Goal: Task Accomplishment & Management: Use online tool/utility

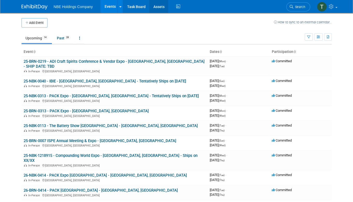
click at [156, 6] on link "Assets" at bounding box center [158, 6] width 19 height 13
click at [153, 8] on link "Assets" at bounding box center [158, 6] width 19 height 13
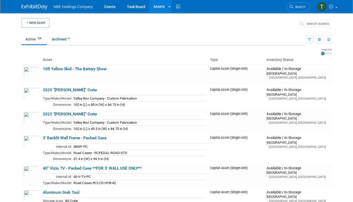
click at [314, 23] on span "search assets" at bounding box center [318, 24] width 22 height 4
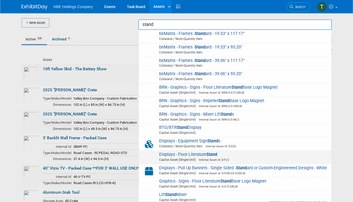
click at [198, 154] on span "Displays - Floor Literature Stand Capital Asset (Single-Unit) Internal Asset Id…" at bounding box center [234, 157] width 187 height 11
type input "Displays - Floor Literature Stand"
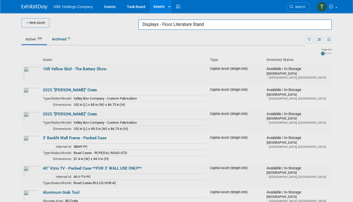
click at [247, 25] on input "Displays - Floor Literature Stand" at bounding box center [234, 24] width 193 height 10
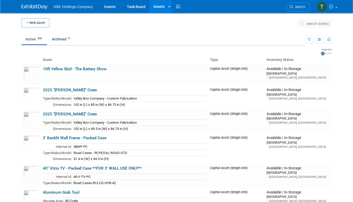
click at [314, 24] on span "search assets" at bounding box center [318, 24] width 22 height 4
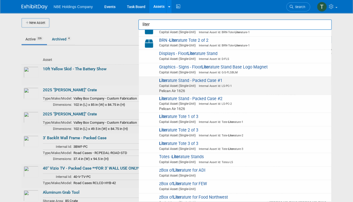
scroll to position [21, 0]
click at [151, 84] on img at bounding box center [148, 83] width 15 height 11
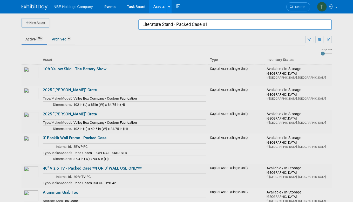
drag, startPoint x: 216, startPoint y: 23, endPoint x: 112, endPoint y: 24, distance: 104.1
click at [112, 24] on body "NBE Holdings Company Events Task Board Assets New Asset Search Assets Bulk Uplo…" at bounding box center [176, 101] width 353 height 202
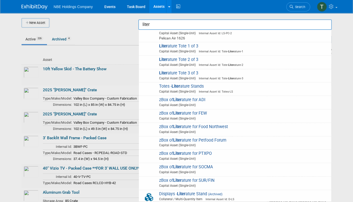
scroll to position [92, 0]
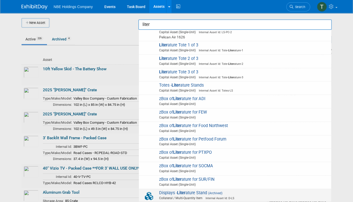
click at [184, 193] on strong "Liter" at bounding box center [181, 193] width 9 height 5
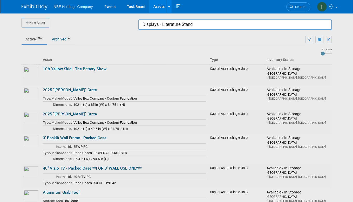
drag, startPoint x: 199, startPoint y: 25, endPoint x: 130, endPoint y: 25, distance: 68.3
click at [130, 25] on body "NBE Holdings Company Events Task Board Assets New Asset Search Assets Bulk Uplo…" at bounding box center [176, 101] width 353 height 202
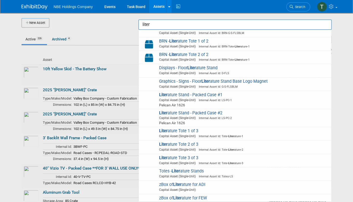
scroll to position [0, 0]
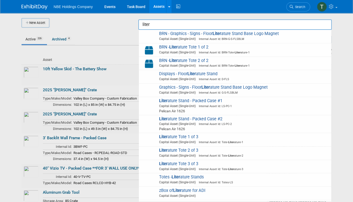
type input "liter"
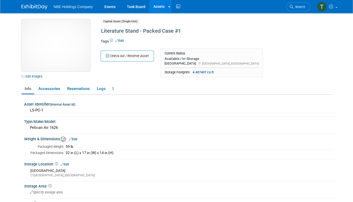
click at [58, 55] on img at bounding box center [56, 45] width 69 height 52
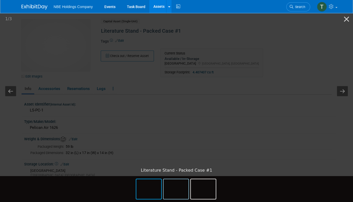
click at [171, 194] on img at bounding box center [176, 189] width 25 height 20
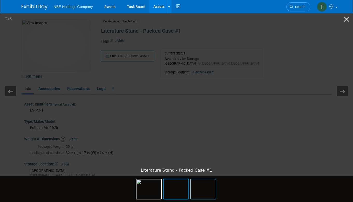
click at [210, 192] on img at bounding box center [203, 189] width 25 height 20
click at [348, 20] on button "Close gallery" at bounding box center [346, 19] width 13 height 12
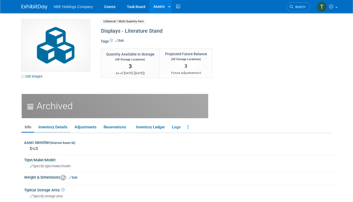
click at [47, 127] on link "Inventory Details" at bounding box center [52, 127] width 35 height 9
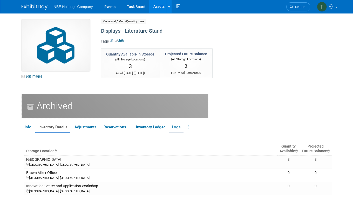
click at [173, 126] on link "Logs" at bounding box center [176, 127] width 15 height 9
